Goal: Communication & Community: Connect with others

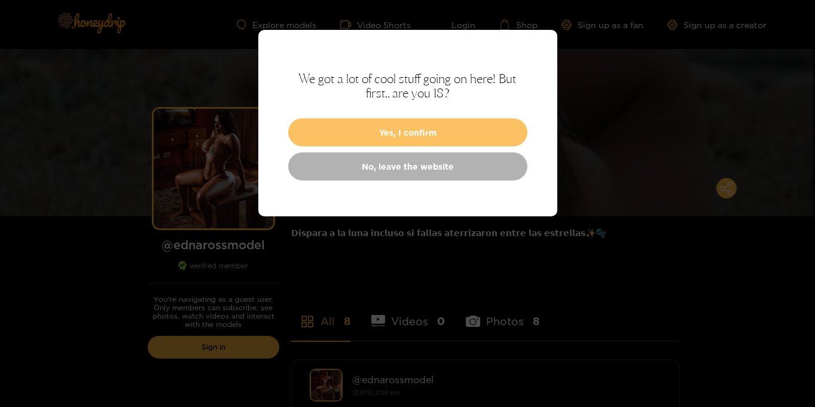
click at [428, 139] on button "Yes, I confirm" at bounding box center [407, 132] width 239 height 28
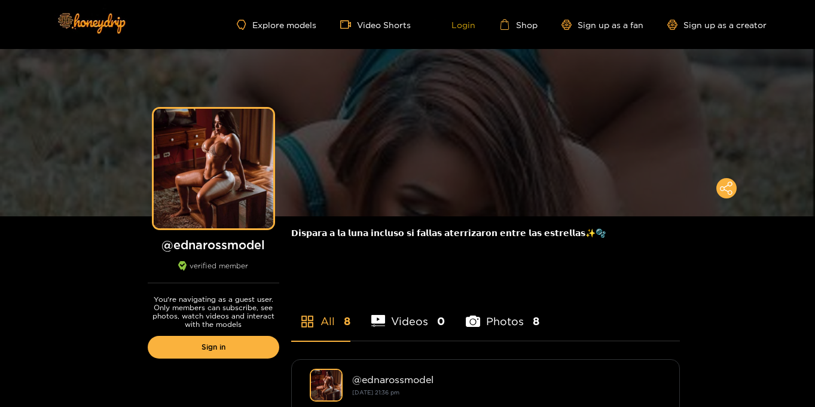
click at [462, 23] on link "Login" at bounding box center [455, 24] width 41 height 11
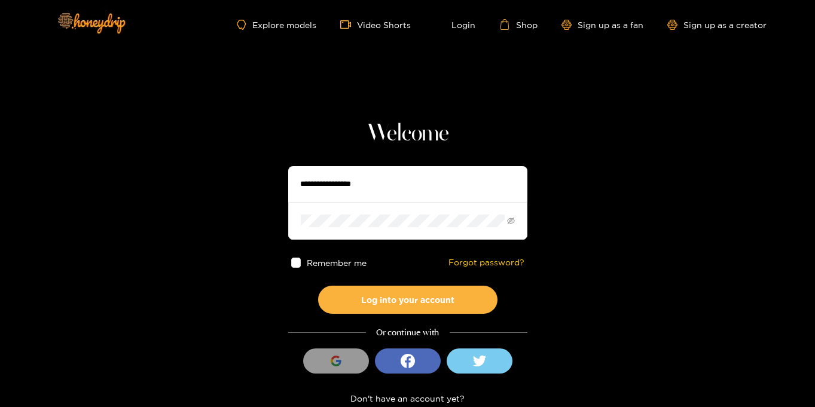
type input "**********"
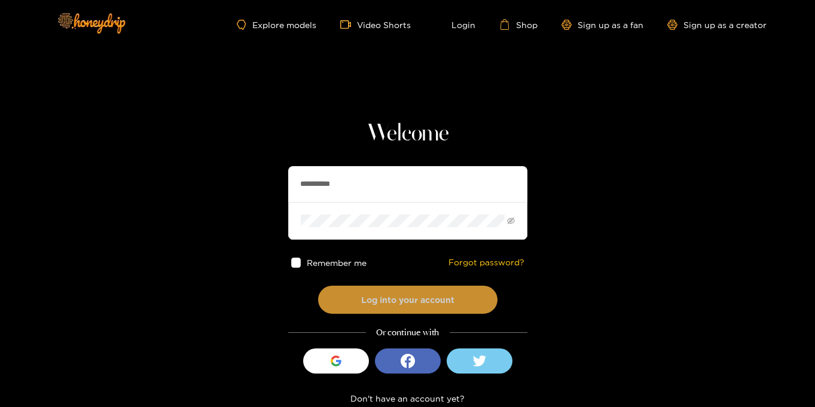
click at [427, 301] on button "Log into your account" at bounding box center [407, 300] width 179 height 28
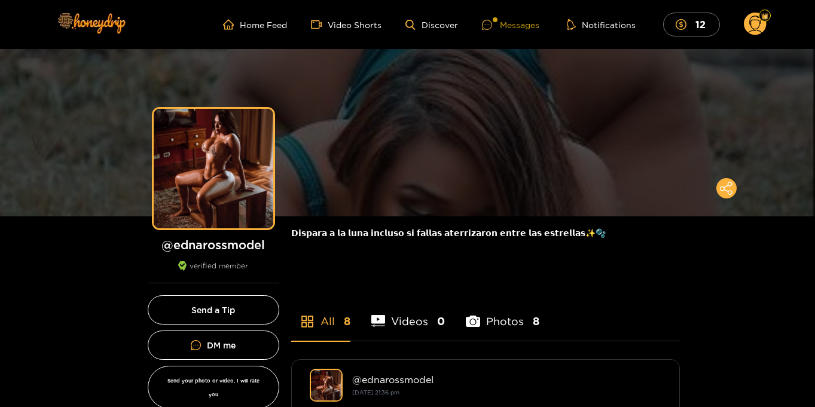
click at [531, 25] on div "Messages" at bounding box center [510, 25] width 57 height 14
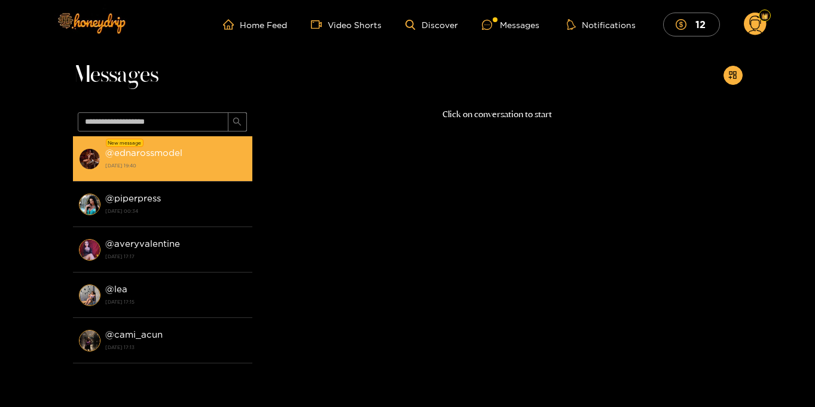
click at [190, 171] on div "@ ednarossmodel 20 August 2025 19:40" at bounding box center [175, 158] width 141 height 27
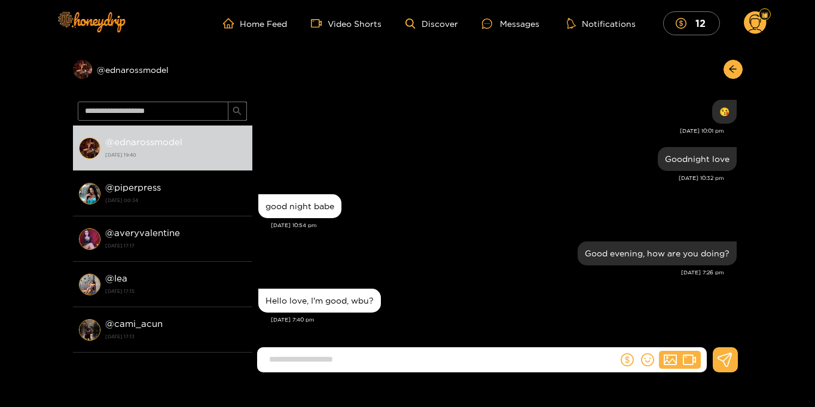
scroll to position [2, 0]
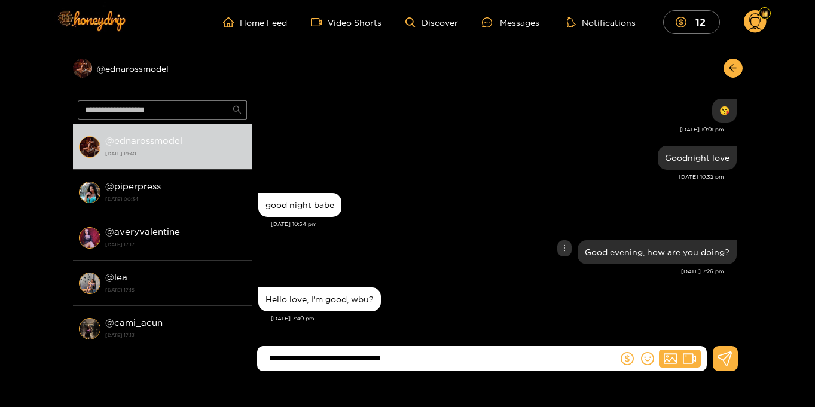
type input "**********"
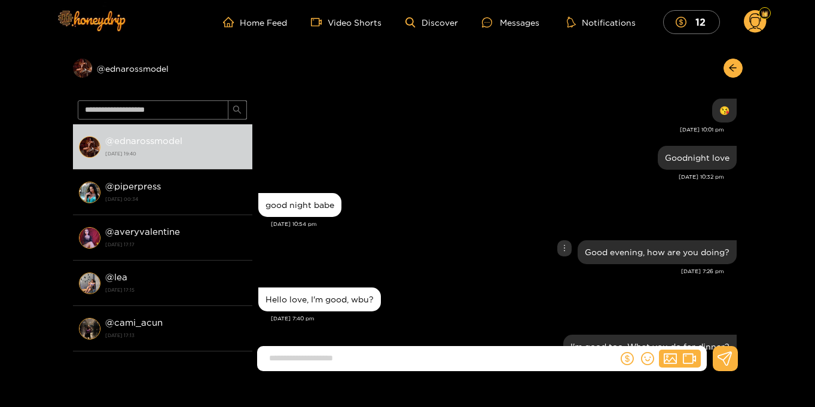
scroll to position [1045, 0]
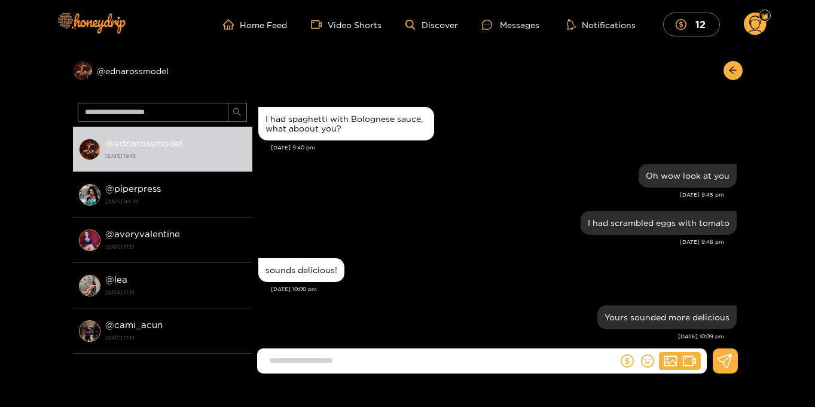
scroll to position [998, 0]
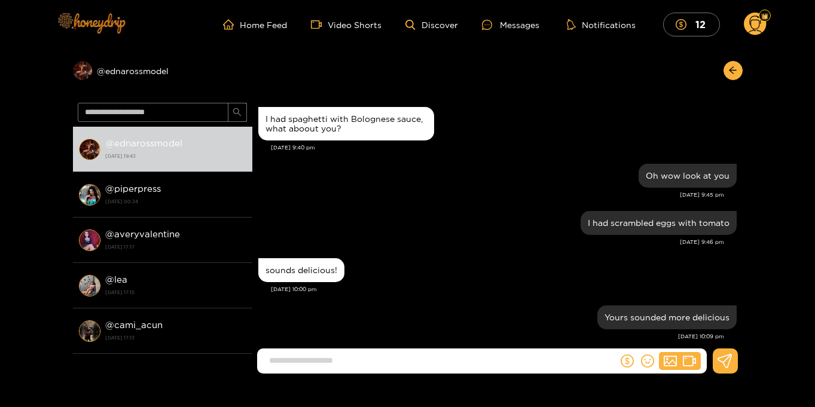
scroll to position [998, 0]
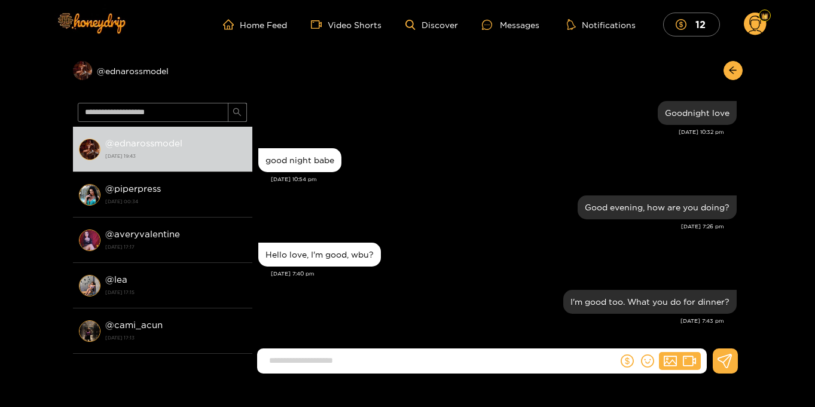
click at [752, 23] on circle at bounding box center [755, 24] width 23 height 23
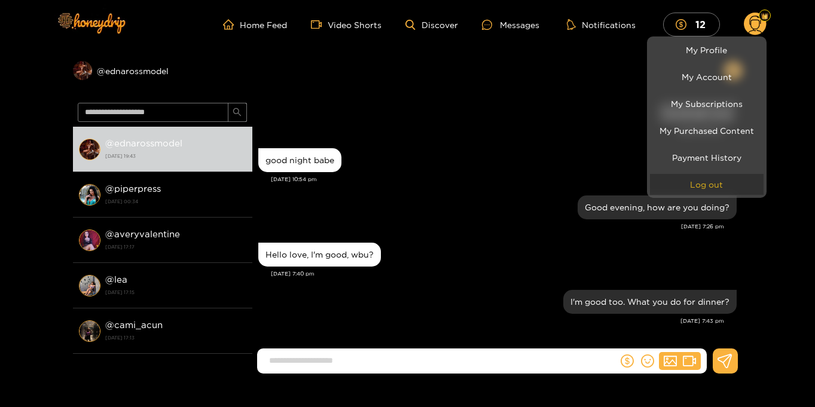
click at [722, 188] on button "Log out" at bounding box center [707, 184] width 114 height 21
